Goal: Find specific page/section: Find specific page/section

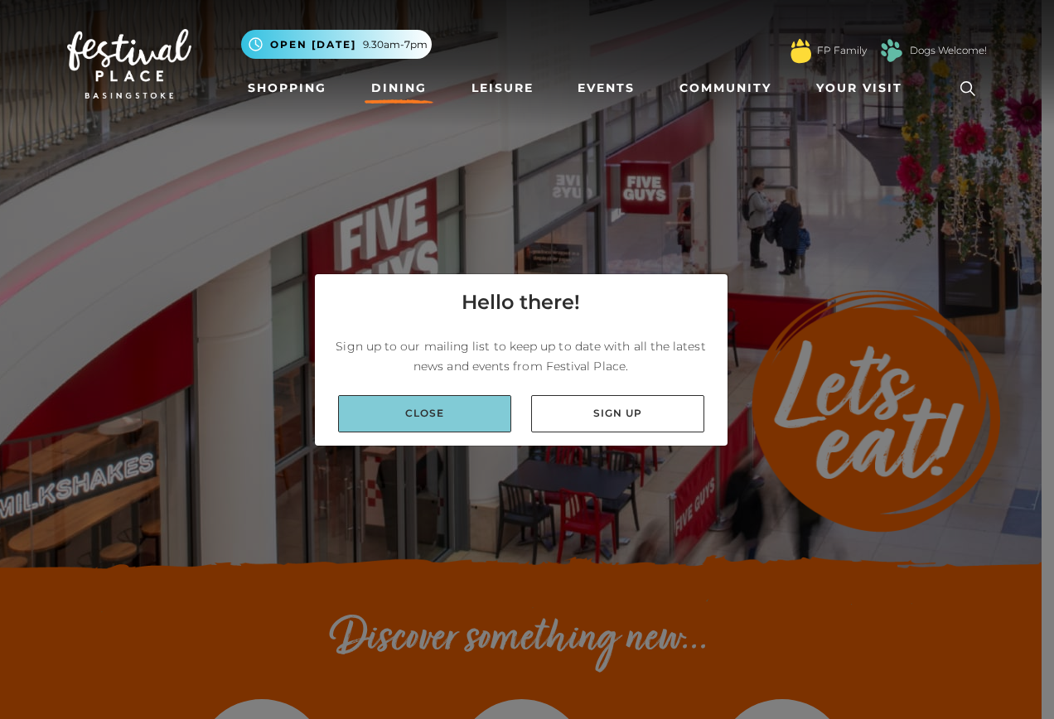
drag, startPoint x: 387, startPoint y: 423, endPoint x: 405, endPoint y: 420, distance: 18.4
click at [389, 423] on link "Close" at bounding box center [424, 413] width 173 height 37
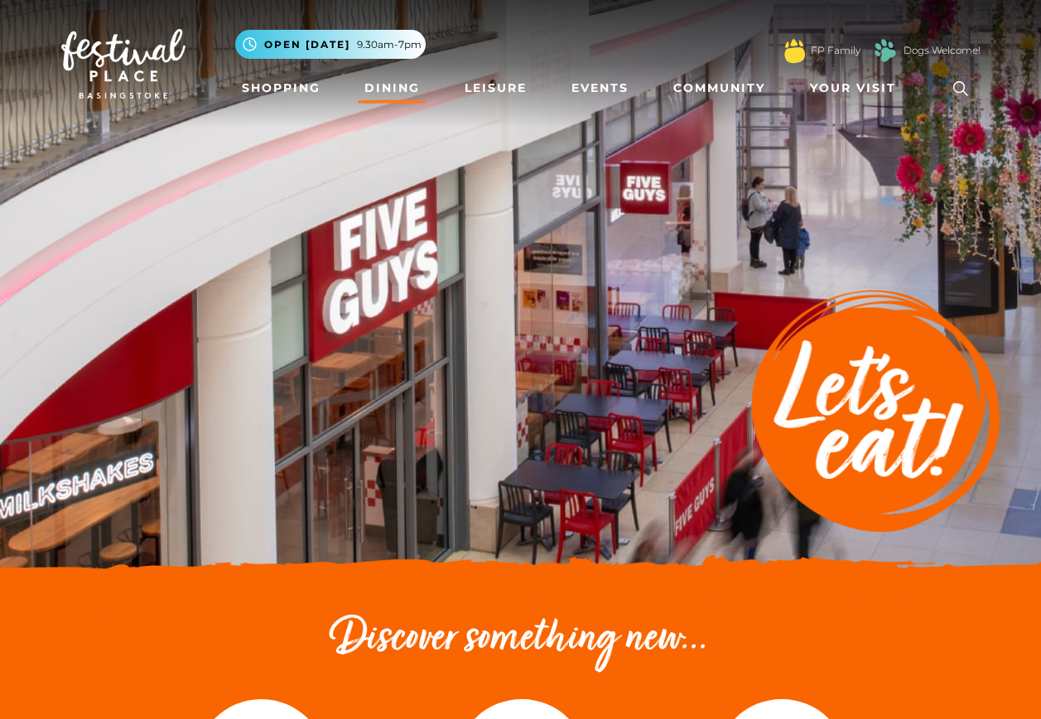
click at [389, 81] on link "Dining" at bounding box center [392, 88] width 69 height 31
click at [389, 89] on link "Dining" at bounding box center [392, 88] width 69 height 31
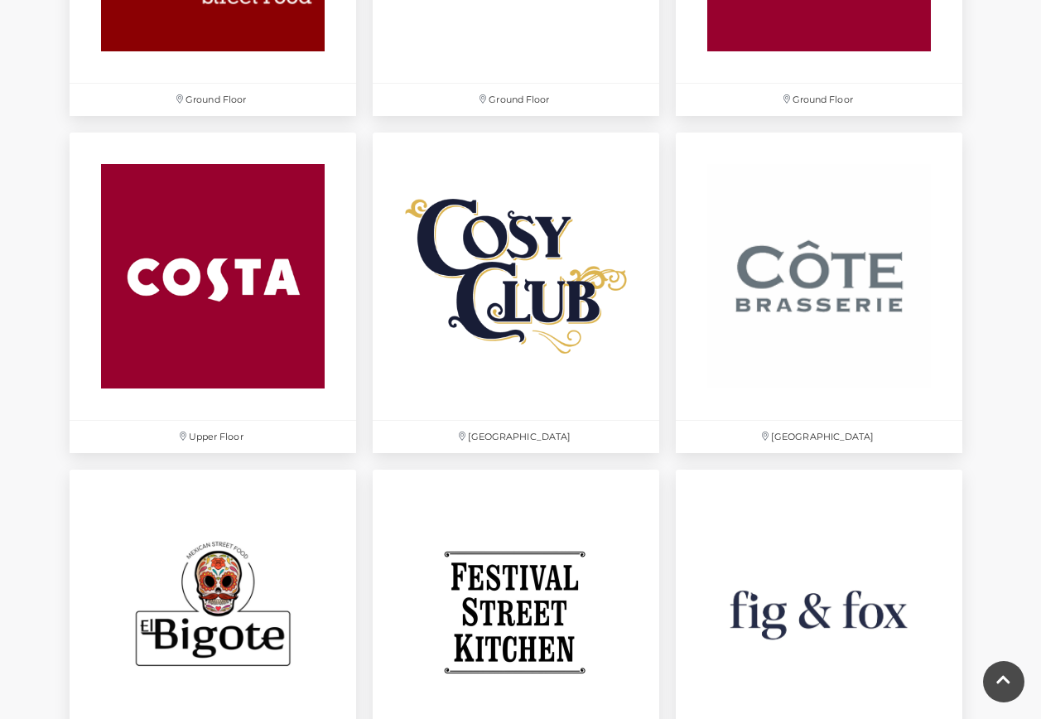
scroll to position [2320, 0]
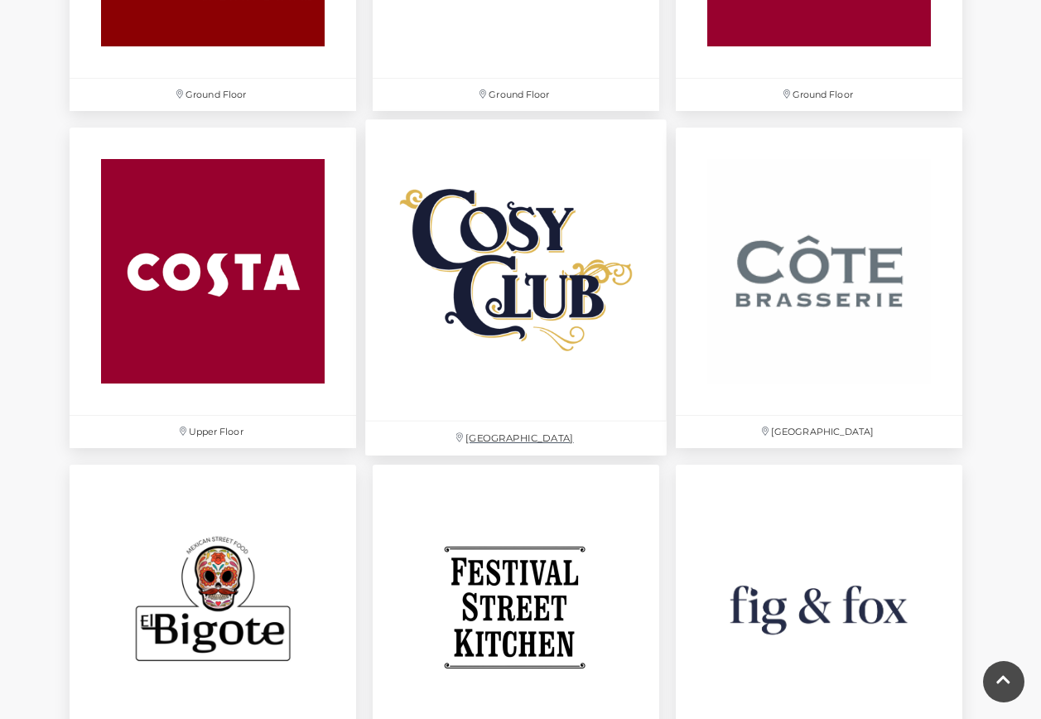
click at [548, 343] on img at bounding box center [516, 271] width 302 height 302
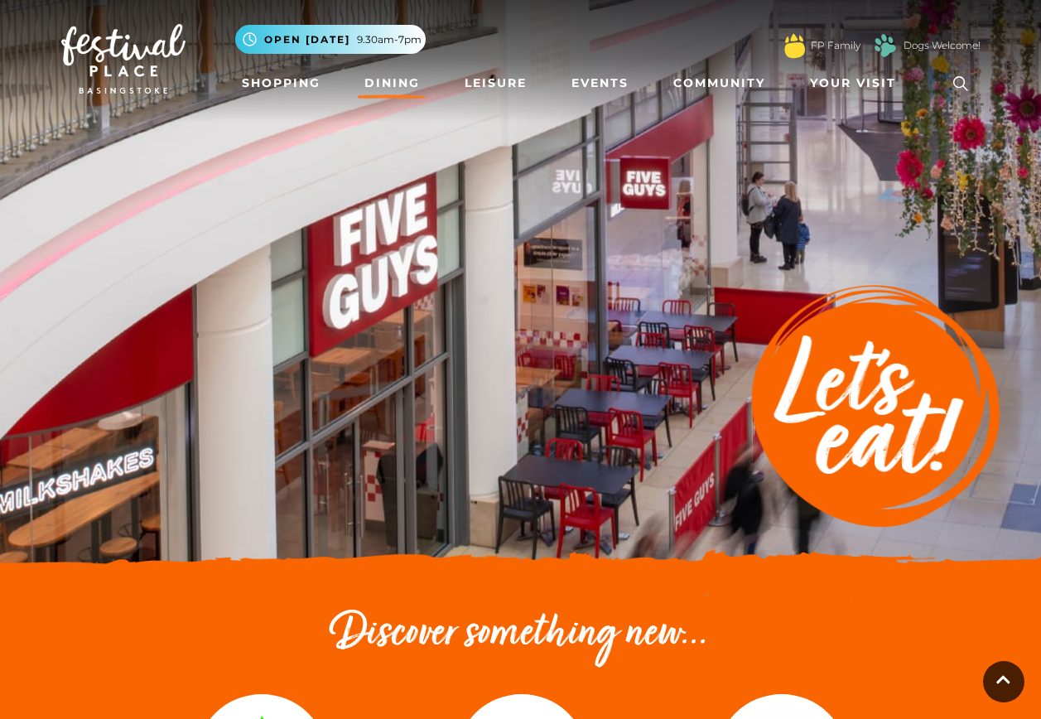
scroll to position [0, 0]
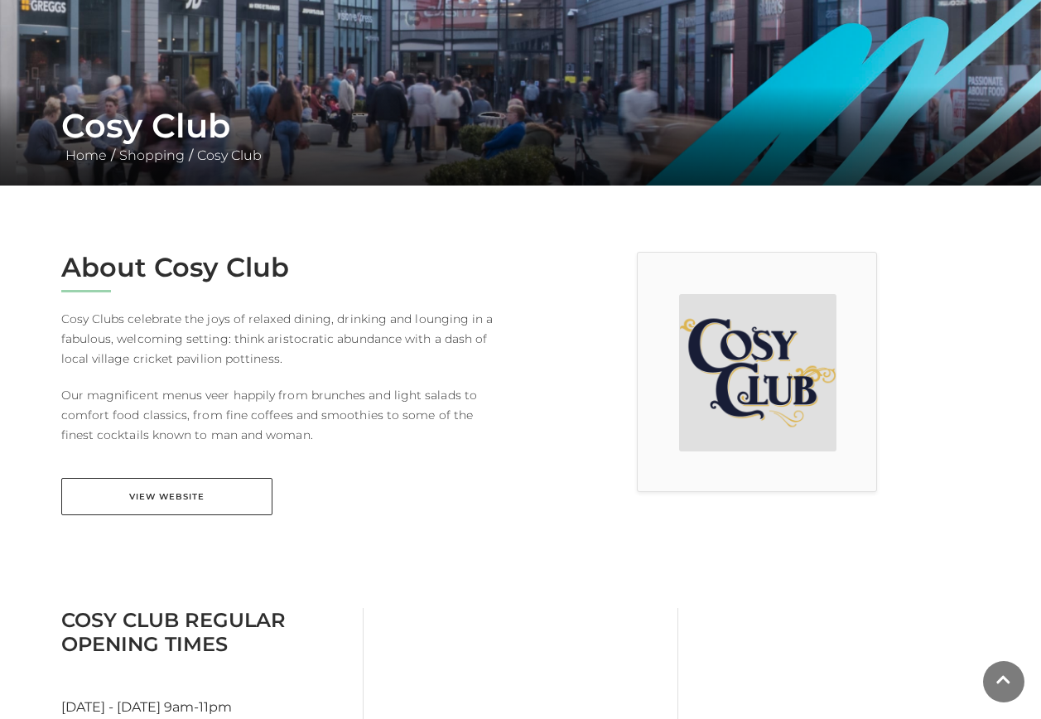
scroll to position [249, 0]
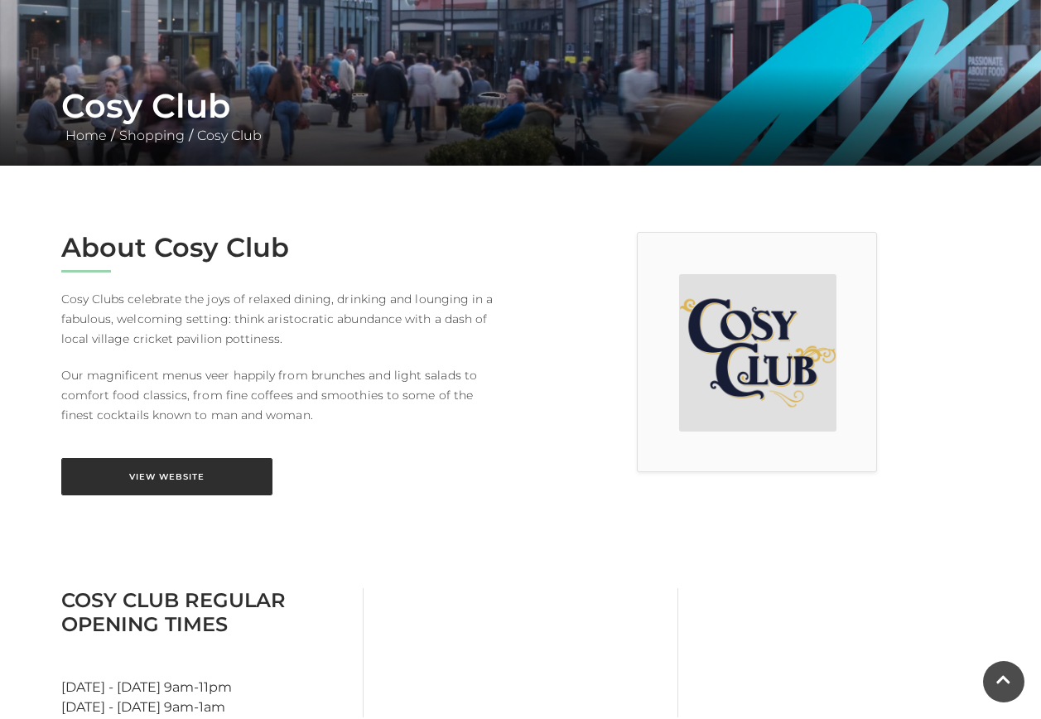
click at [162, 471] on link "View Website" at bounding box center [166, 476] width 211 height 37
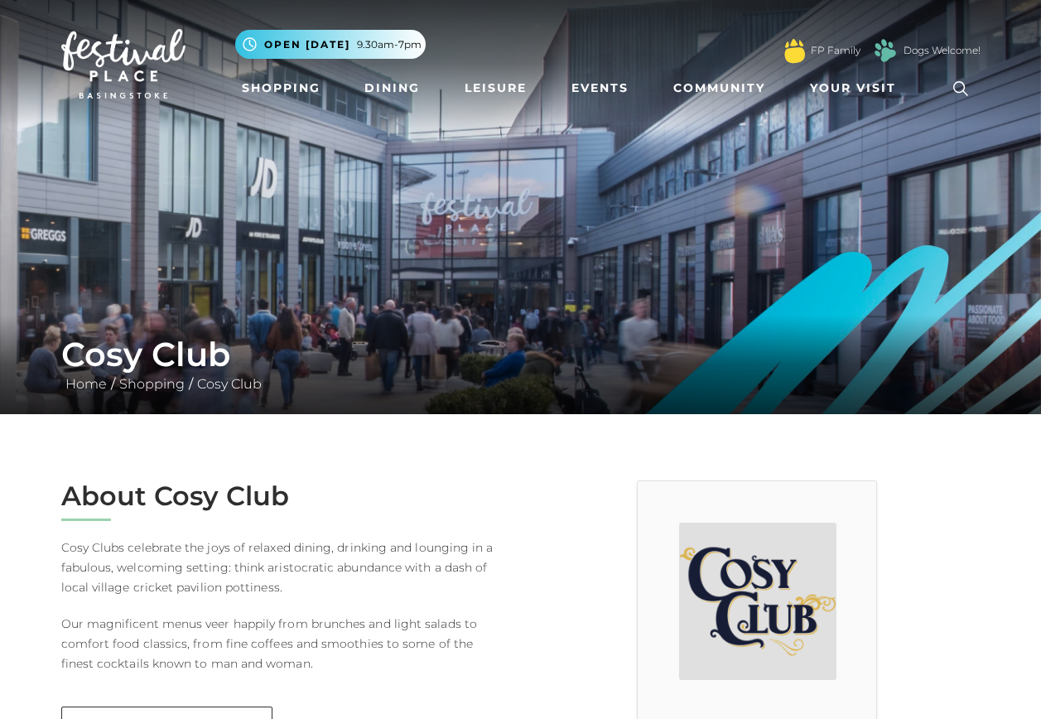
scroll to position [249, 0]
